Goal: Task Accomplishment & Management: Manage account settings

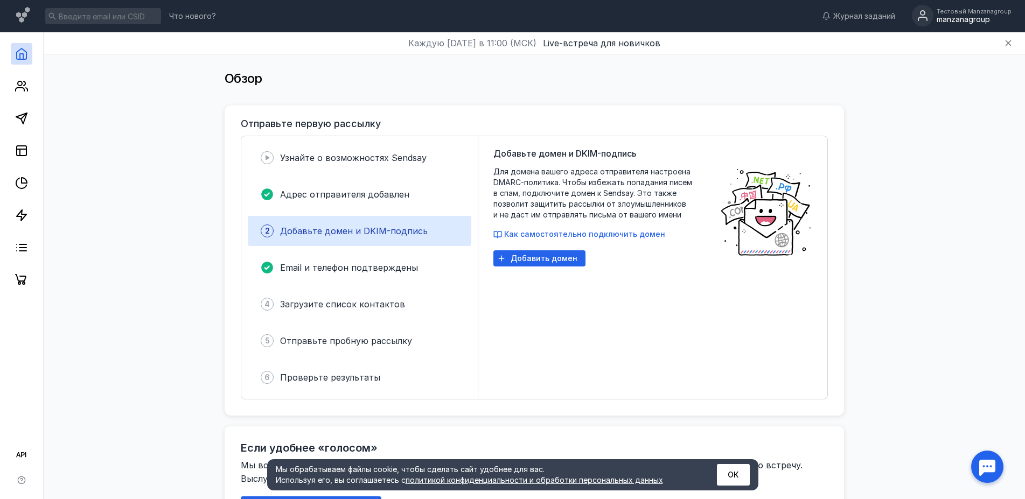
click at [971, 20] on div "manzanagroup" at bounding box center [973, 19] width 75 height 9
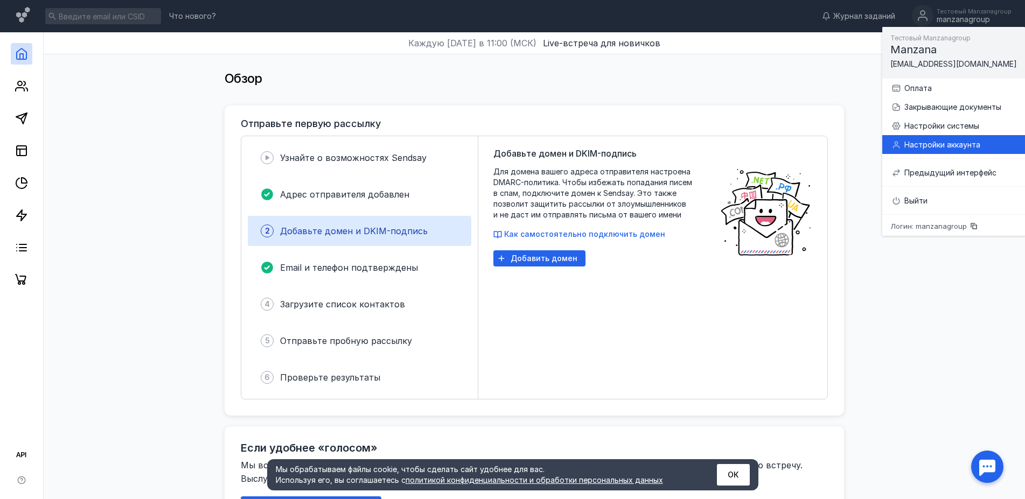
click at [945, 142] on div "Настройки аккаунта" at bounding box center [960, 144] width 112 height 11
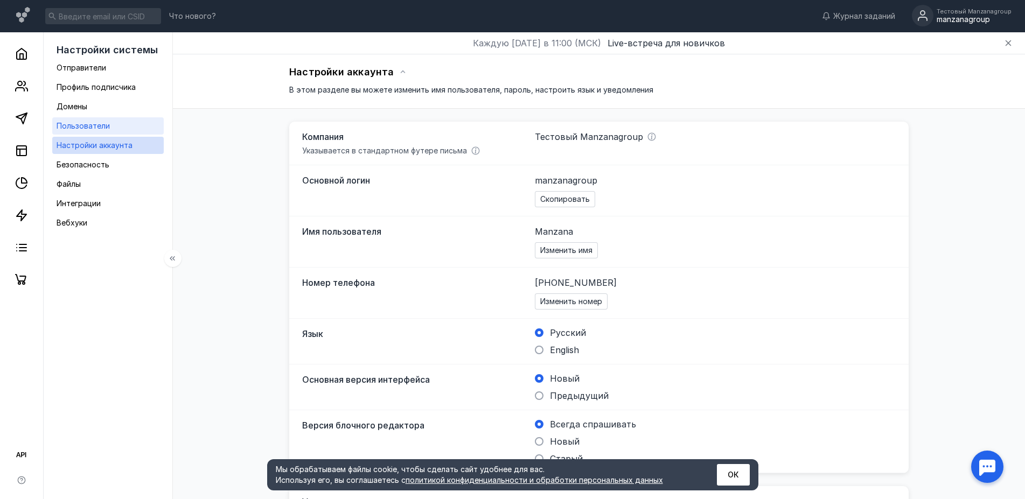
click at [104, 125] on span "Пользователи" at bounding box center [83, 125] width 53 height 9
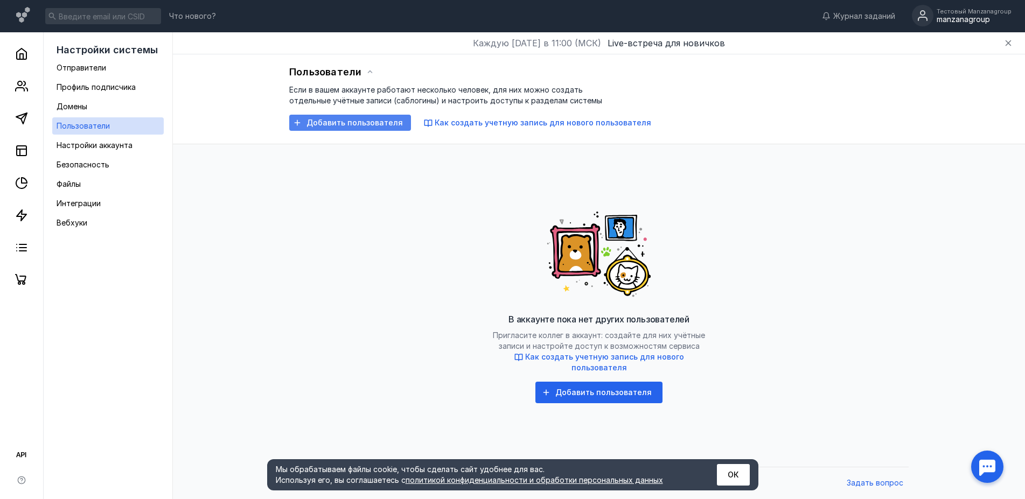
click at [391, 121] on span "Добавить пользователя" at bounding box center [354, 122] width 96 height 9
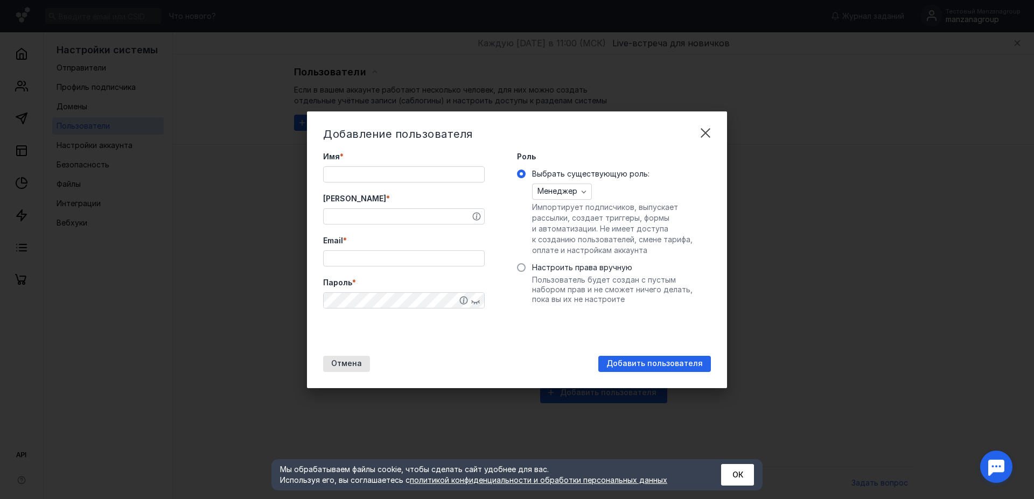
click at [369, 174] on input "Имя *" at bounding box center [404, 174] width 160 height 15
click at [572, 189] on span "Менеджер" at bounding box center [557, 191] width 40 height 9
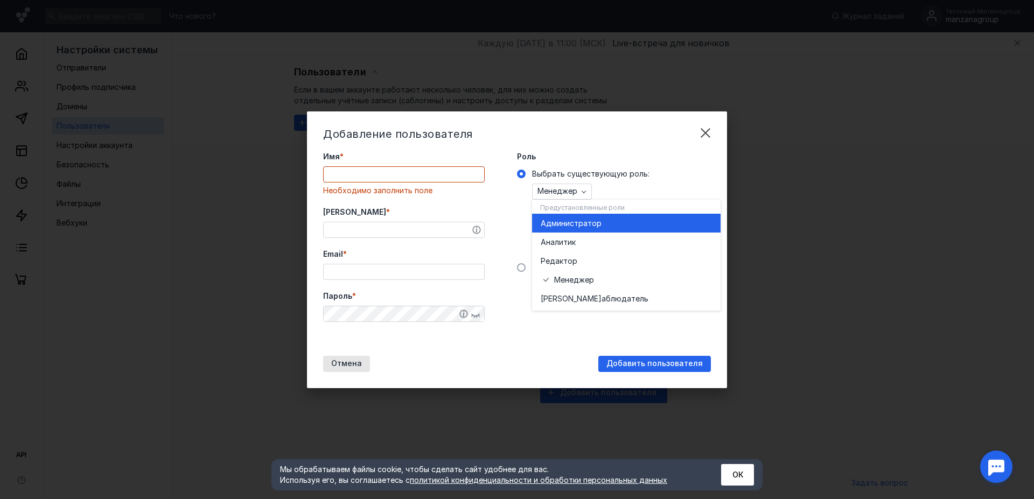
click at [567, 224] on span "инистратор" at bounding box center [579, 223] width 45 height 11
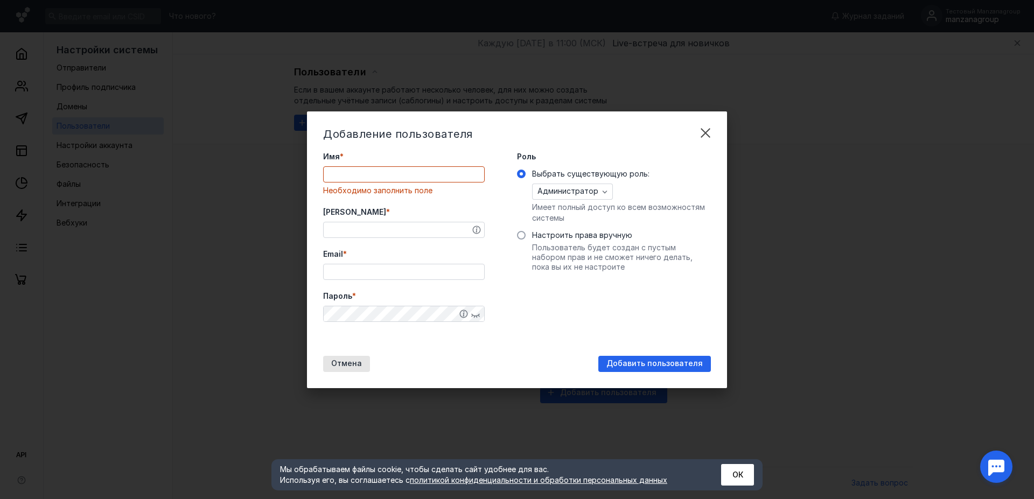
click at [346, 172] on input "Имя *" at bounding box center [404, 174] width 160 height 15
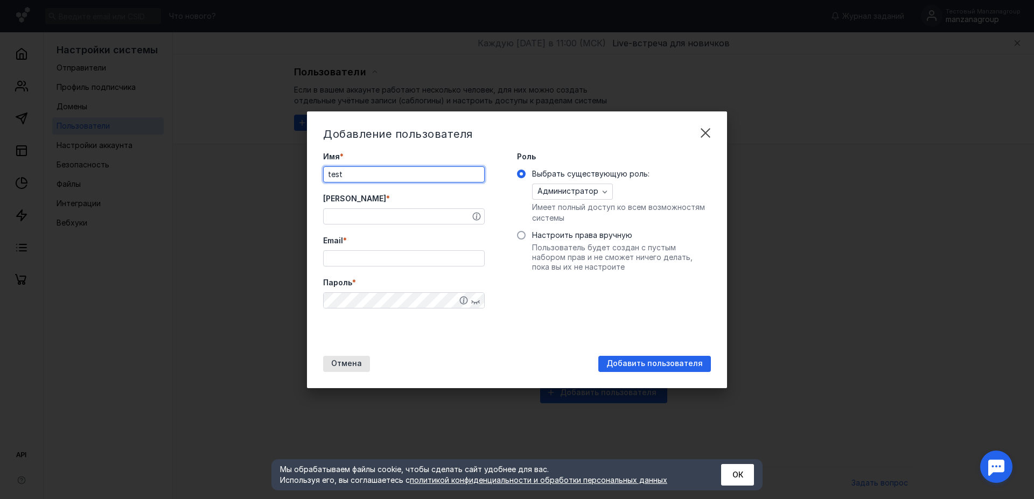
type input "test"
type input "camptest"
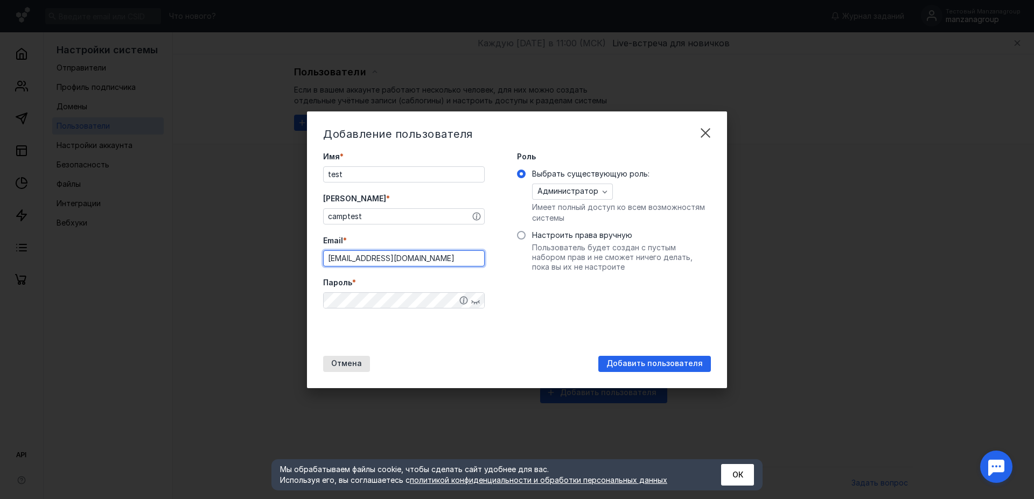
type input "[EMAIL_ADDRESS][DOMAIN_NAME]"
click at [559, 320] on div "Роль Выбрать существующую роль: Администратор Имеет полный доступ ко всем возмо…" at bounding box center [614, 248] width 194 height 194
click at [634, 361] on span "Добавить пользователя" at bounding box center [654, 363] width 96 height 9
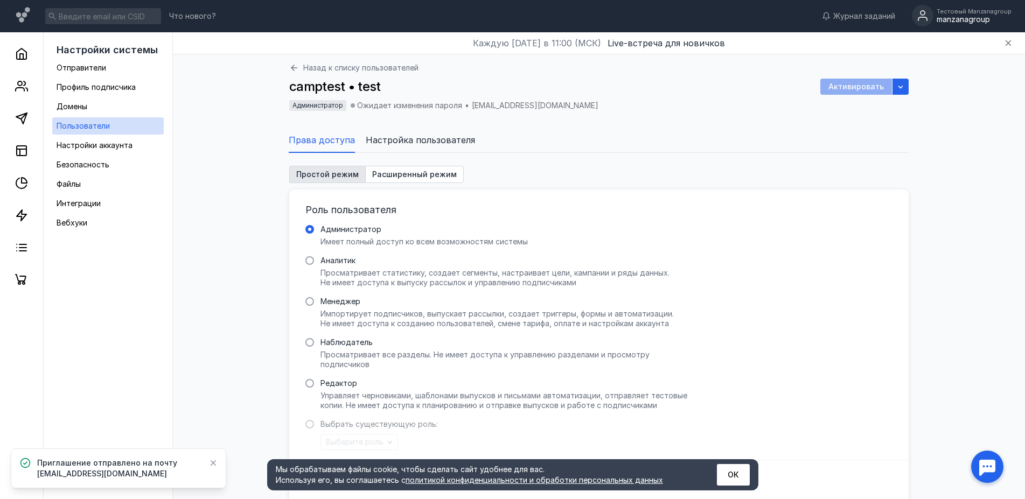
click at [393, 142] on span "Настройка пользователя" at bounding box center [420, 140] width 109 height 13
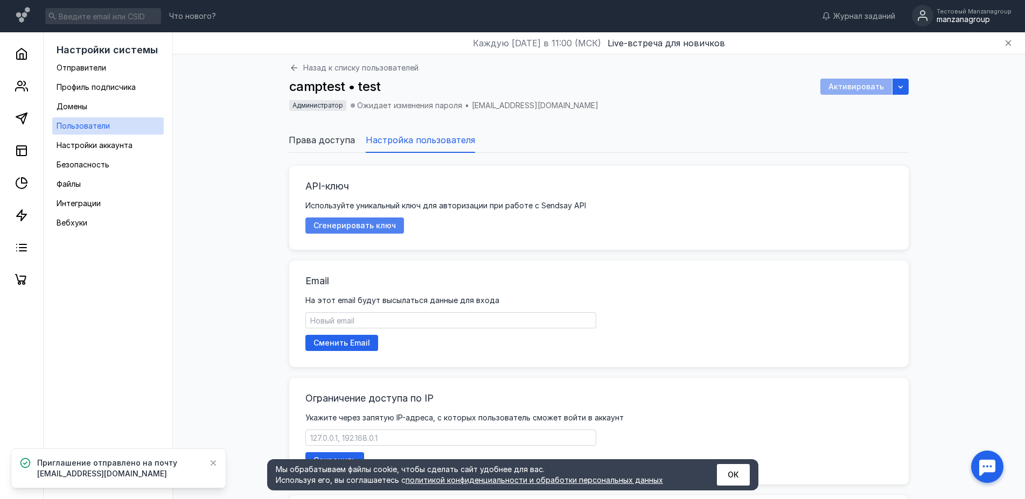
click at [358, 225] on span "Сгенерировать ключ" at bounding box center [354, 225] width 82 height 9
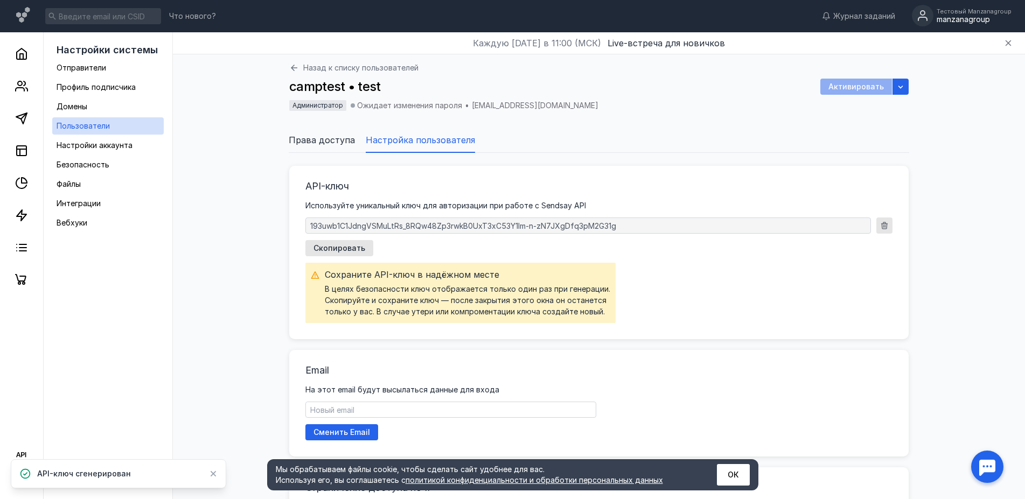
click at [888, 225] on div "button" at bounding box center [884, 225] width 11 height 11
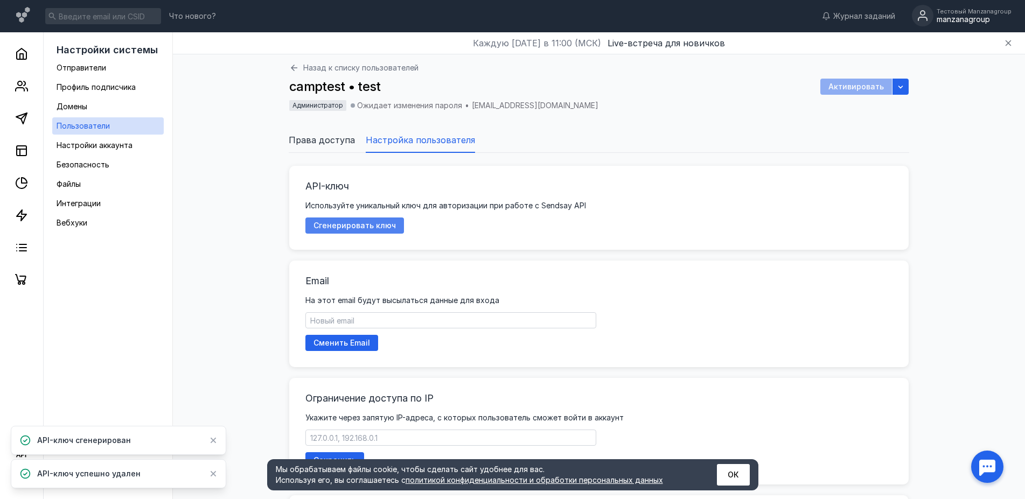
click at [353, 227] on span "Сгенерировать ключ" at bounding box center [354, 225] width 82 height 9
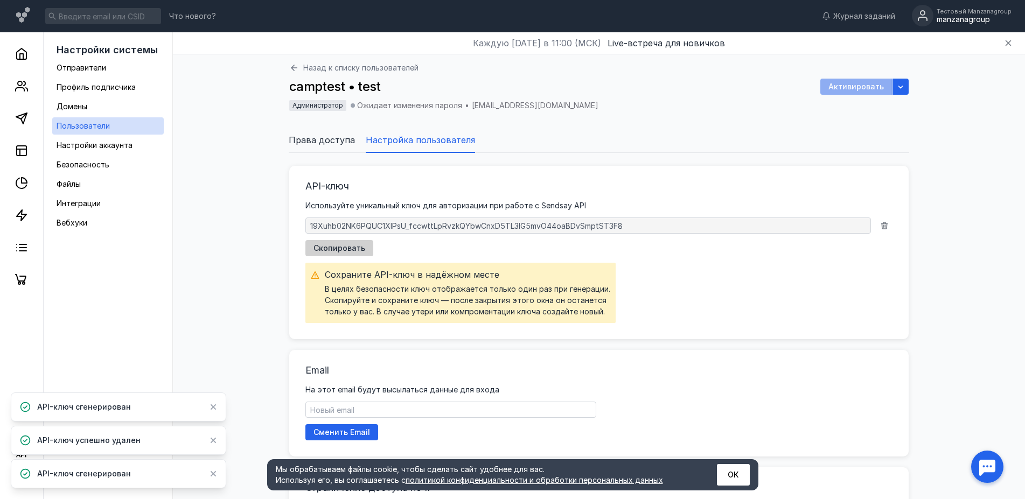
click at [323, 249] on span "Скопировать" at bounding box center [339, 248] width 52 height 9
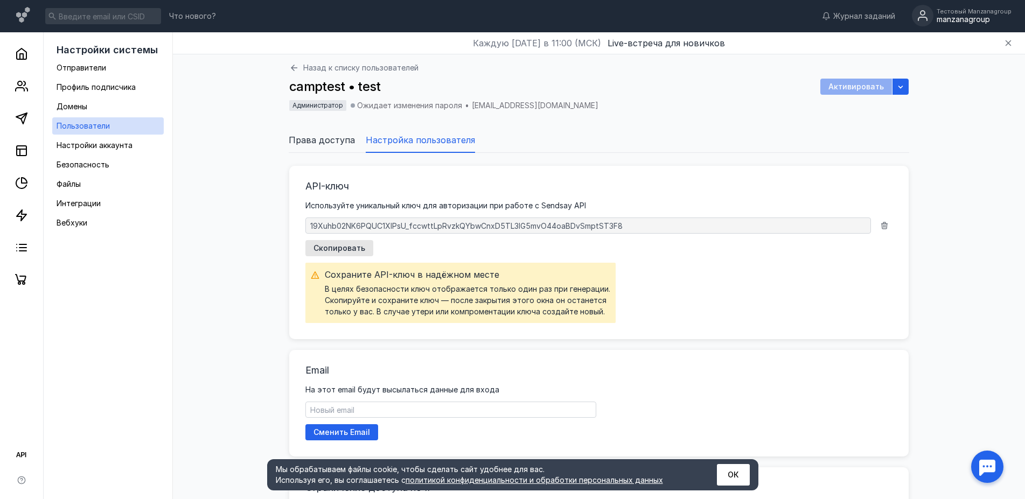
click at [621, 33] on div "Каждую [DATE] в 11:00 (МСК) Live-встреча для новичков" at bounding box center [599, 43] width 852 height 22
